Goal: Task Accomplishment & Management: Use online tool/utility

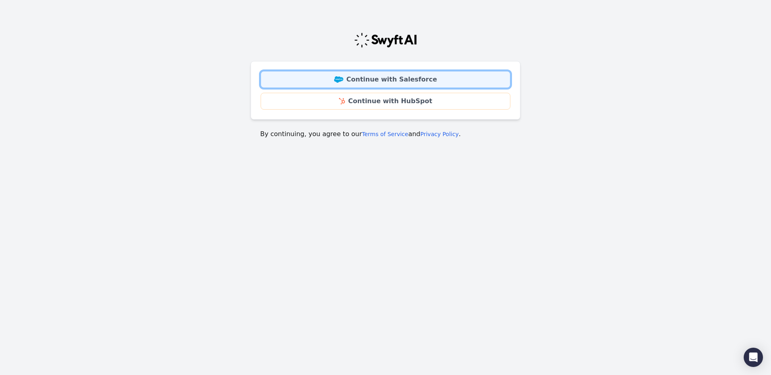
click at [373, 81] on link "Continue with Salesforce" at bounding box center [386, 79] width 250 height 17
click at [424, 81] on link "Continue with Salesforce" at bounding box center [386, 79] width 250 height 17
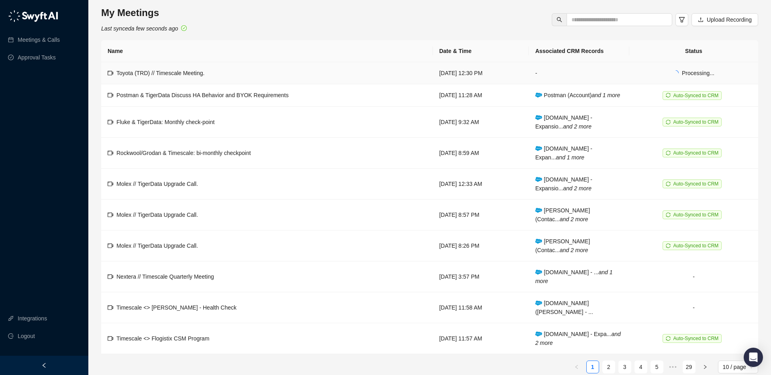
click at [233, 71] on td "Toyota (TRD) // Timescale Meeting." at bounding box center [267, 73] width 332 height 22
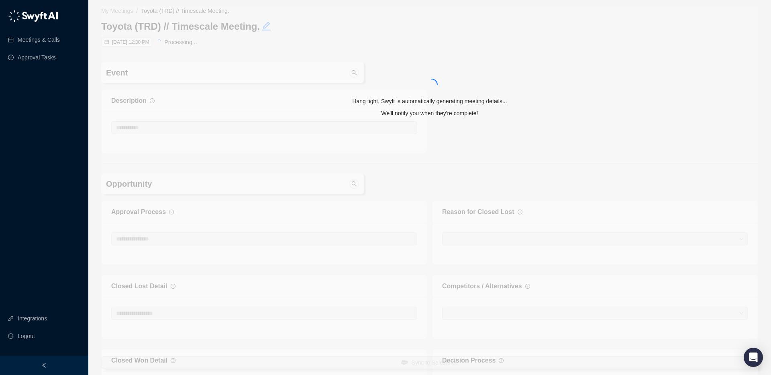
click at [224, 43] on div "Hang tight, Swyft is automatically generating meeting details... We'll notify y…" at bounding box center [429, 86] width 657 height 161
click at [47, 39] on link "Meetings & Calls" at bounding box center [39, 40] width 42 height 16
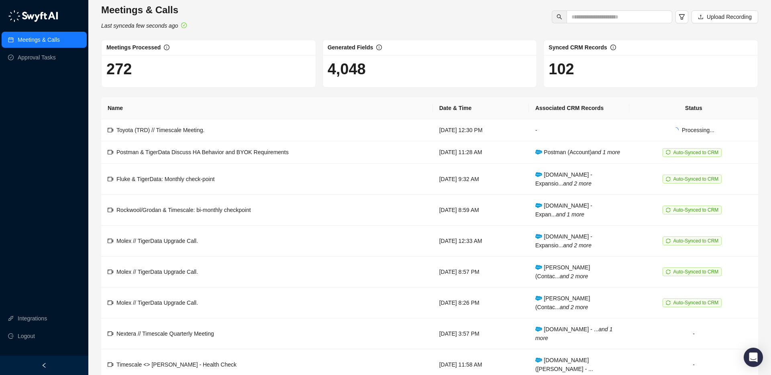
scroll to position [4, 0]
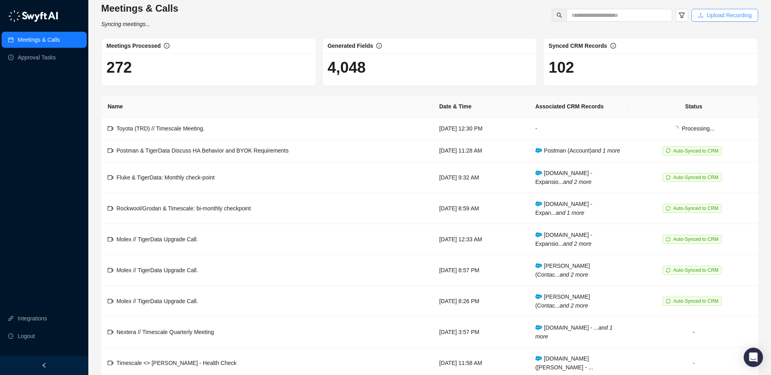
click at [711, 14] on span "Upload Recording" at bounding box center [729, 15] width 45 height 9
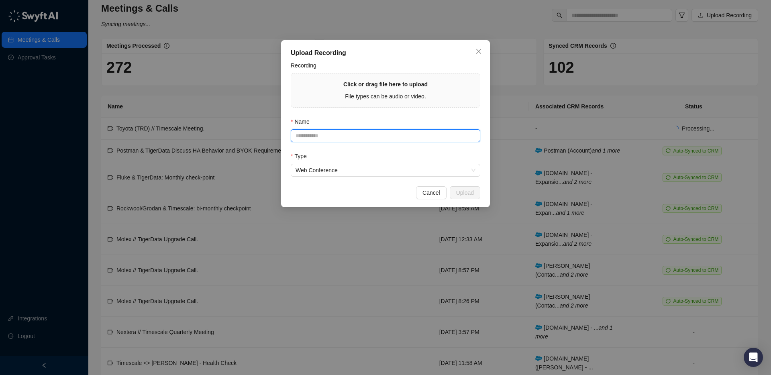
click at [390, 136] on input "Name" at bounding box center [385, 135] width 189 height 13
paste input "**********"
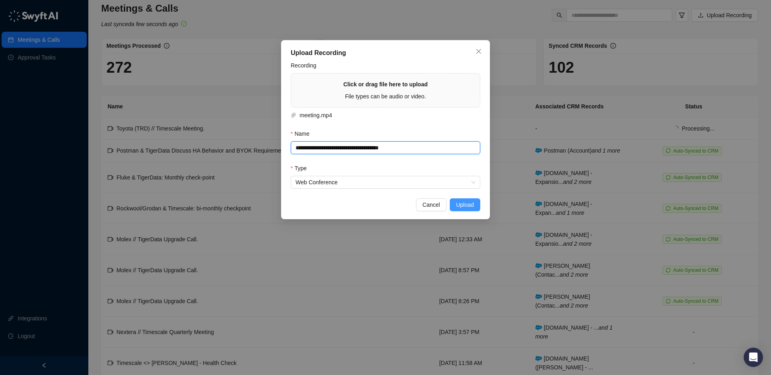
type input "**********"
click at [467, 205] on span "Upload" at bounding box center [465, 204] width 18 height 9
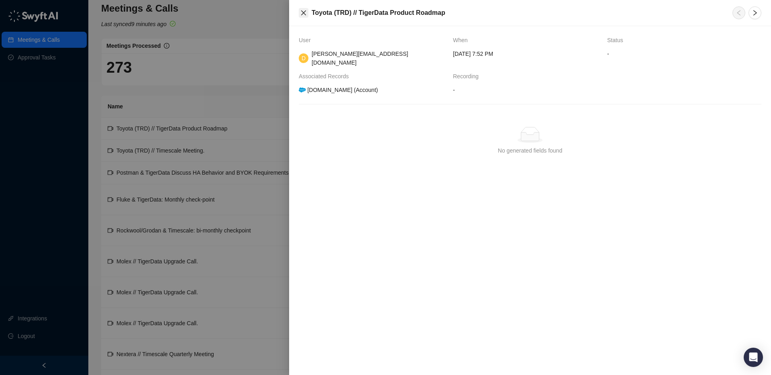
click at [305, 9] on button "Close" at bounding box center [304, 13] width 10 height 10
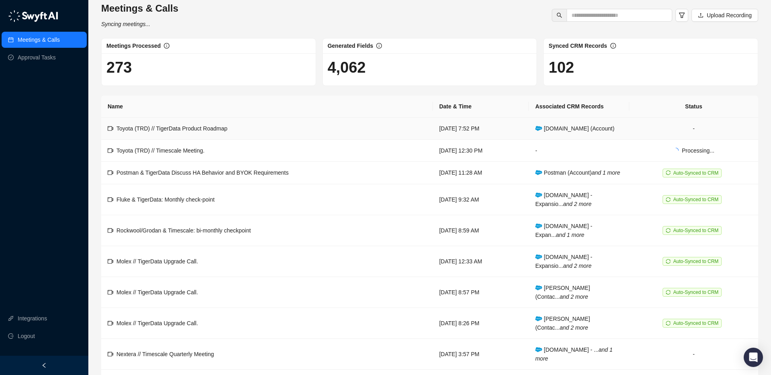
click at [261, 129] on td "Toyota (TRD) // TigerData Product Roadmap" at bounding box center [267, 129] width 332 height 22
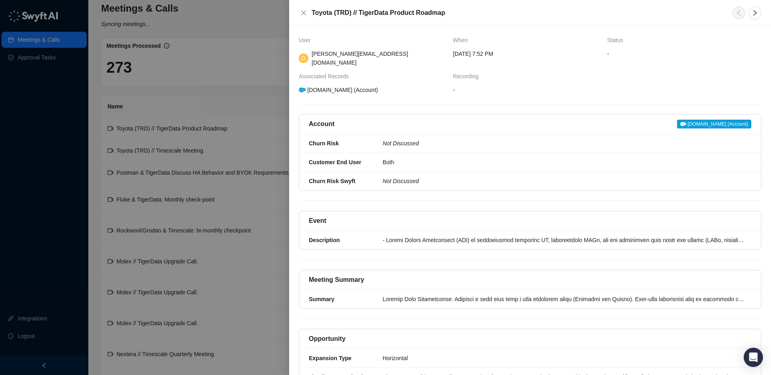
click at [222, 17] on div at bounding box center [385, 187] width 771 height 375
